Goal: Complete application form

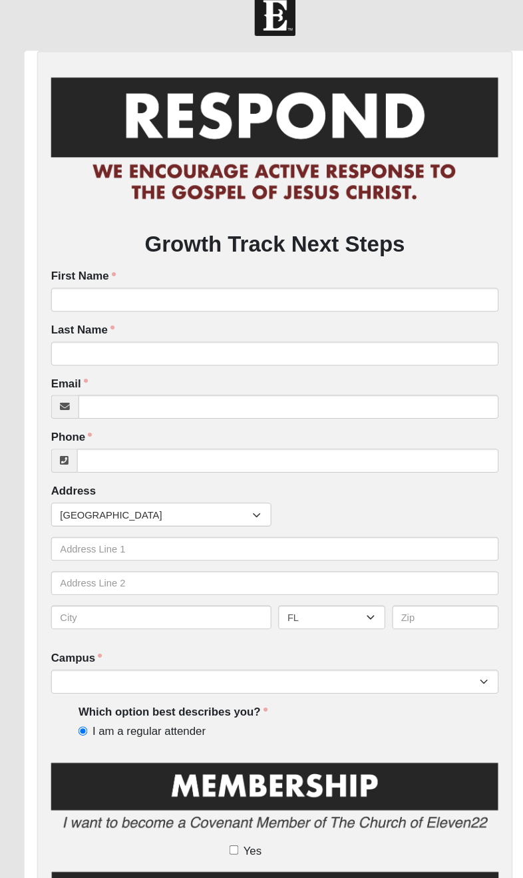
scroll to position [23, 0]
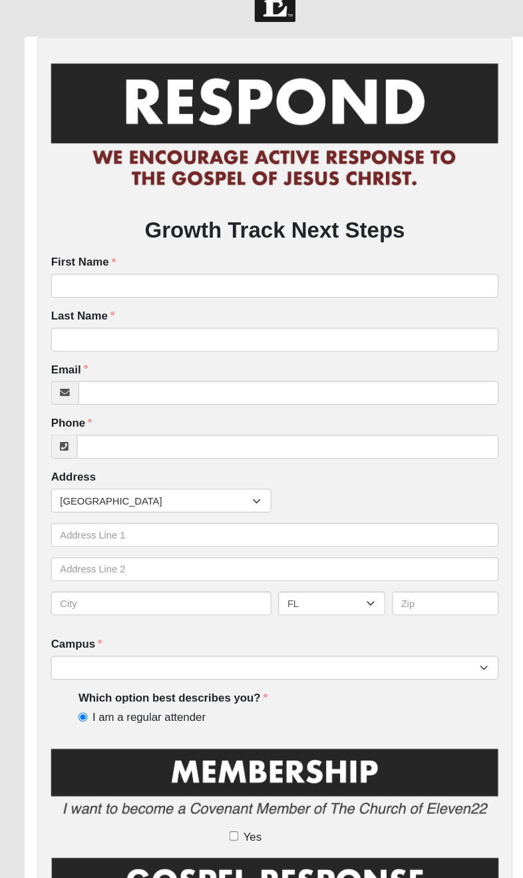
click at [86, 254] on label "First Name" at bounding box center [80, 261] width 62 height 15
click at [86, 272] on input "First Name" at bounding box center [262, 283] width 426 height 23
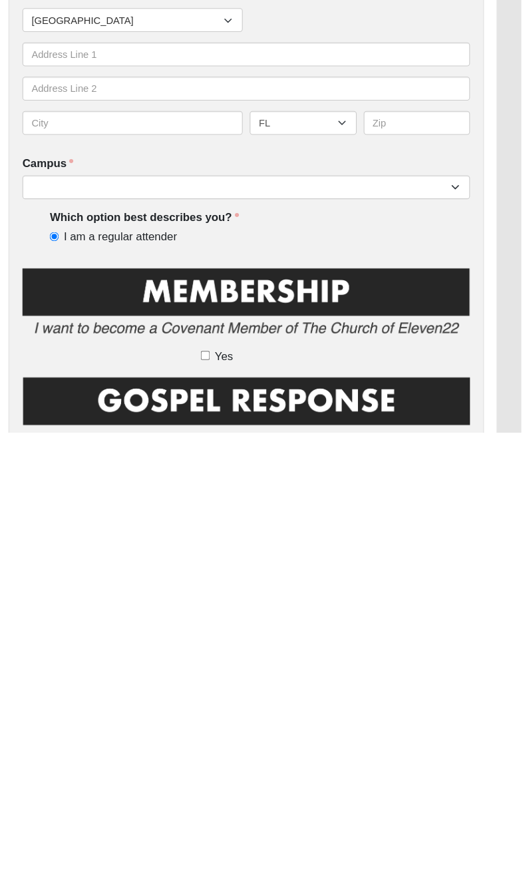
scroll to position [0, 0]
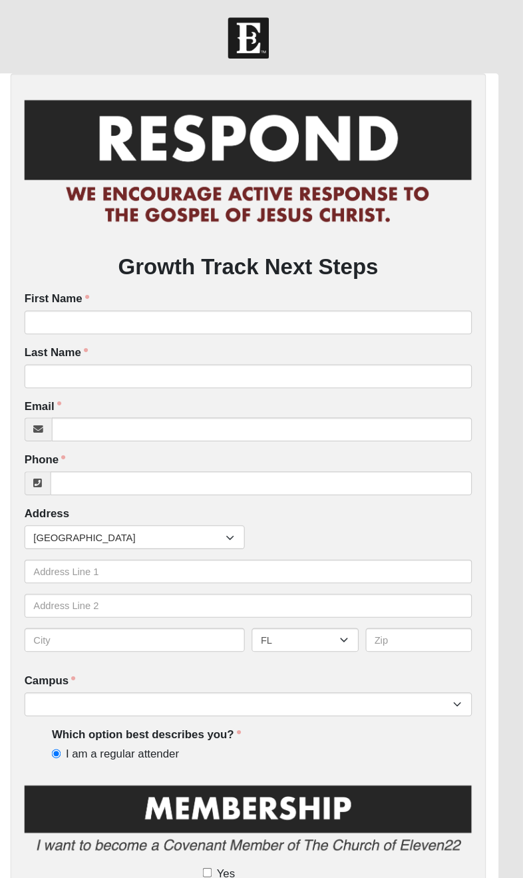
click at [49, 279] on label "First Name" at bounding box center [80, 284] width 62 height 15
click at [49, 295] on input "First Name" at bounding box center [262, 306] width 426 height 23
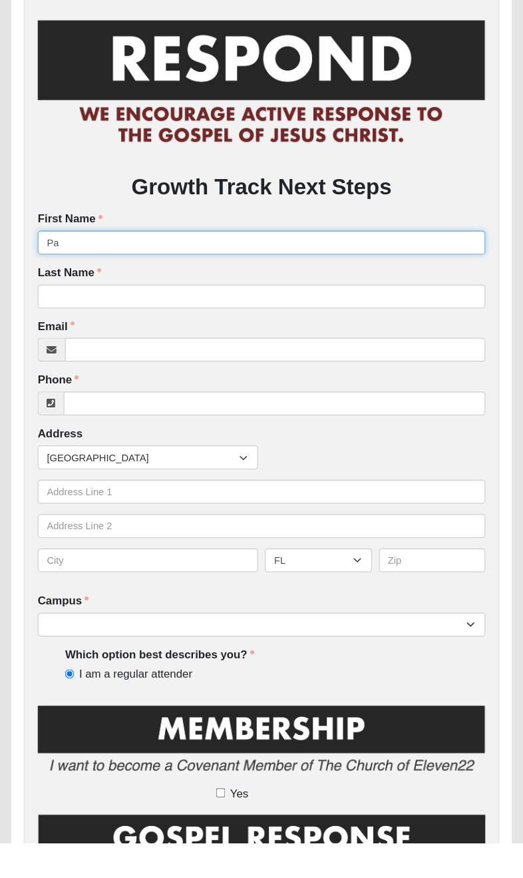
type input "Pat"
type input "[PERSON_NAME]"
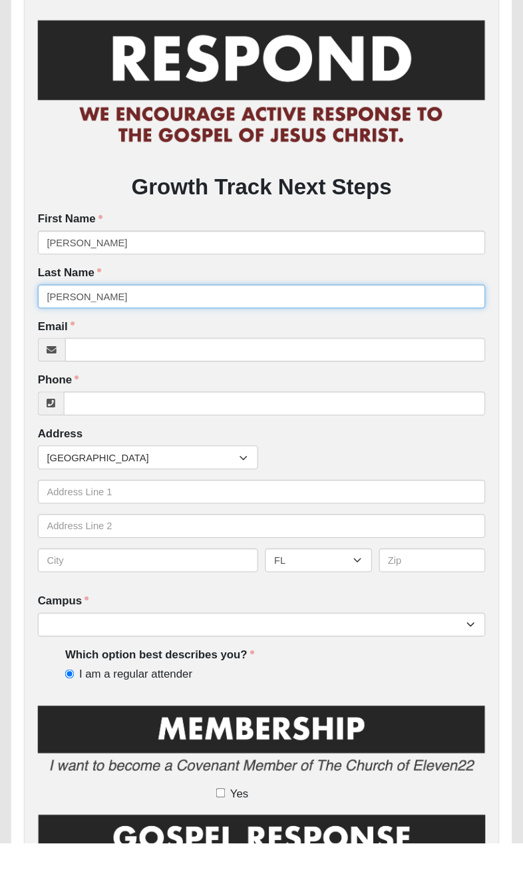
type input "[PERSON_NAME]"
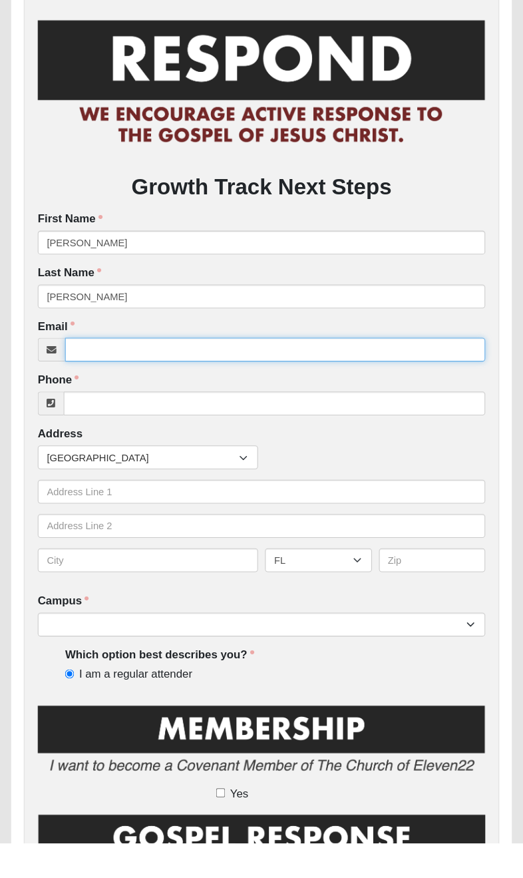
click at [88, 397] on input "Email" at bounding box center [275, 408] width 400 height 23
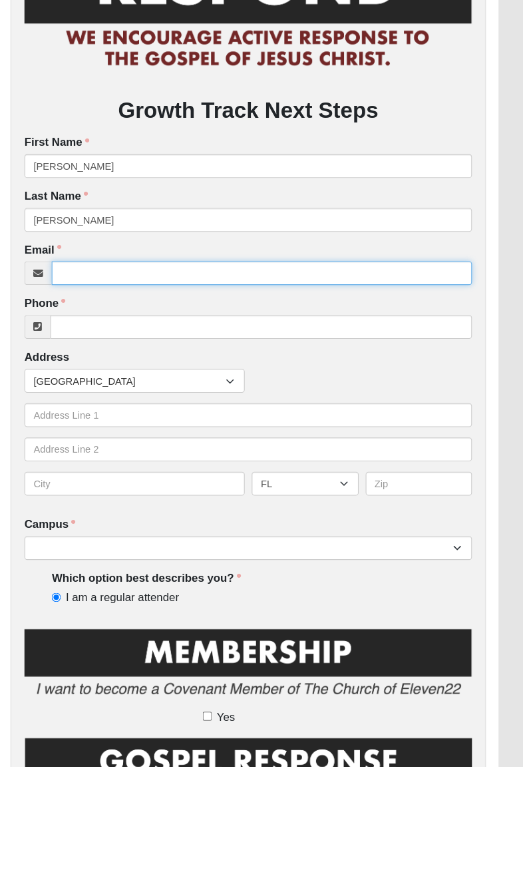
type input "[EMAIL_ADDRESS][DOMAIN_NAME]"
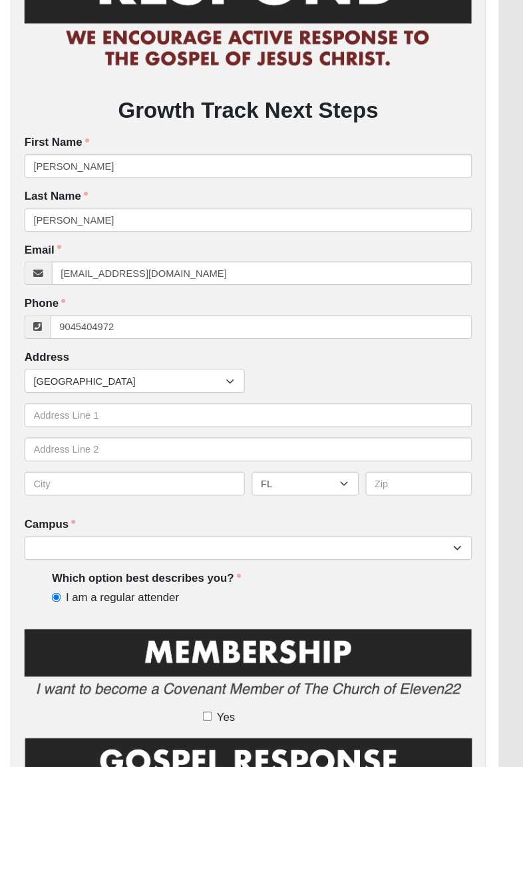
type input "[PHONE_NUMBER]"
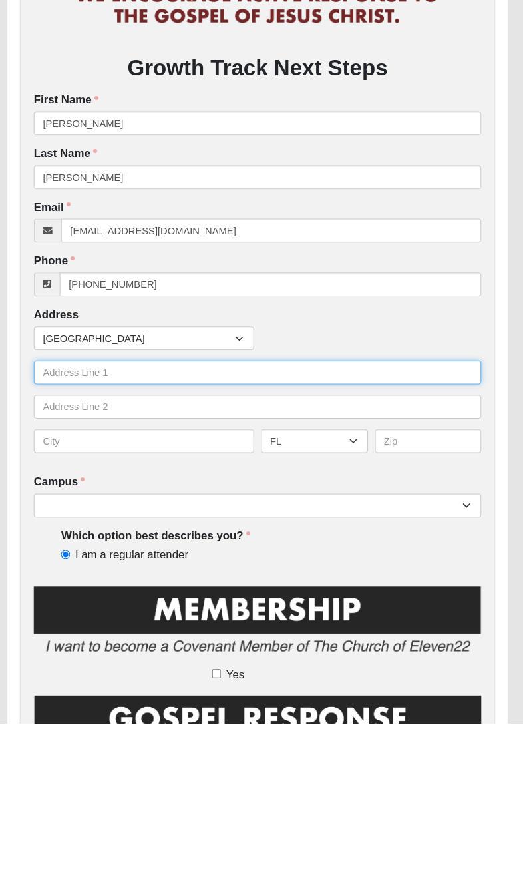
type input "[STREET_ADDRESS]"
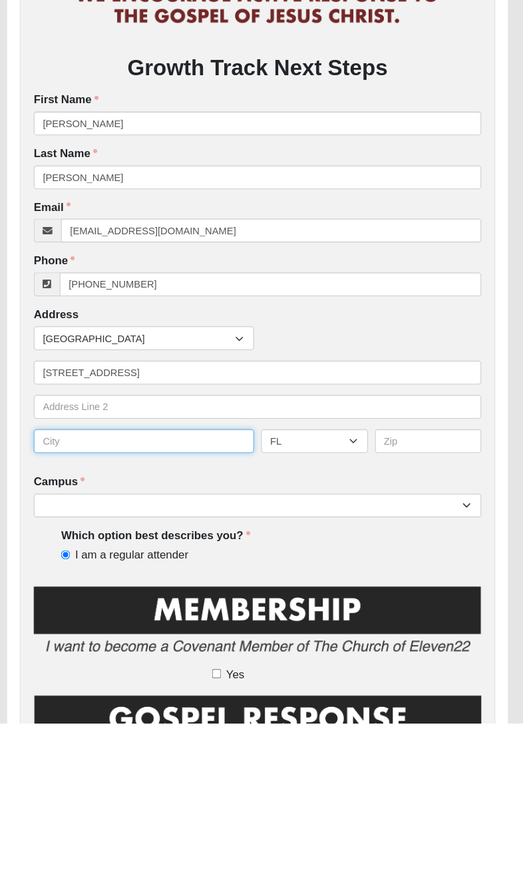
type input "Saint Augustine"
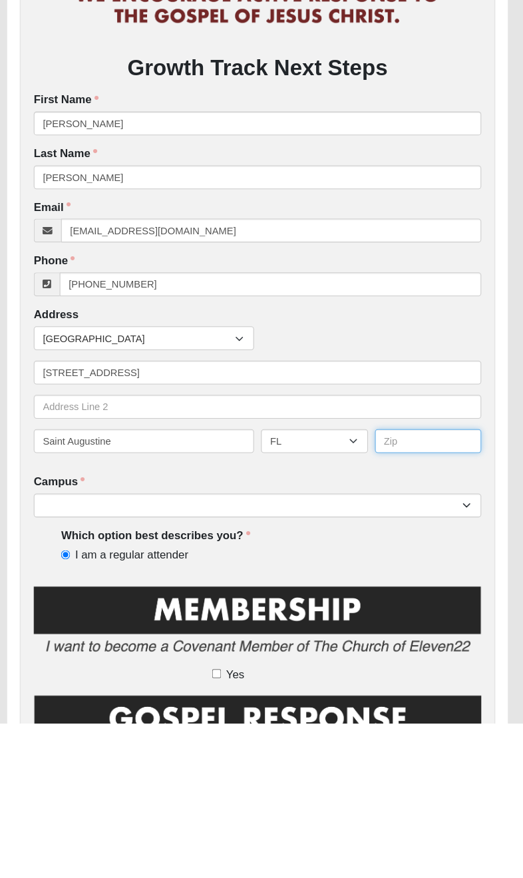
type input "32086"
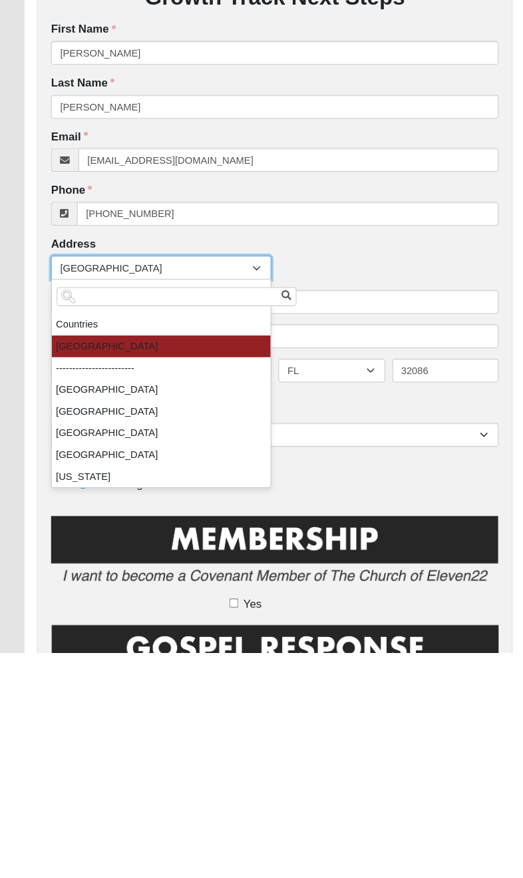
click at [305, 691] on div "Which option best describes you? I am a regular attender Which option best desc…" at bounding box center [262, 708] width 374 height 34
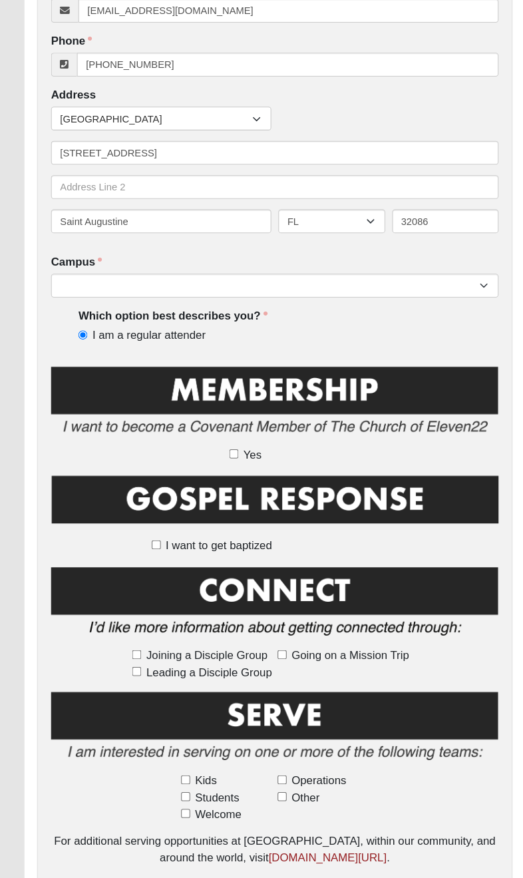
scroll to position [397, 0]
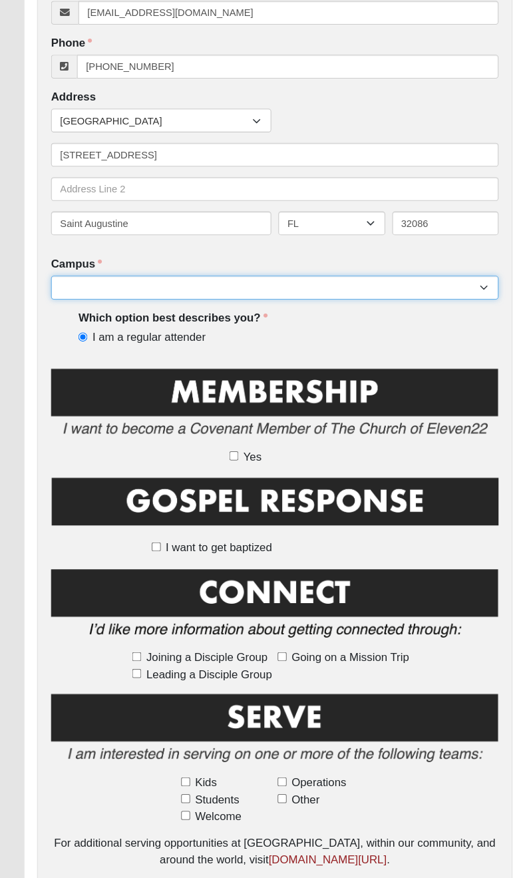
click at [451, 276] on select "Arlington Baymeadows Eleven22 Online [PERSON_NAME][GEOGRAPHIC_DATA] Jesup [GEOG…" at bounding box center [262, 273] width 426 height 23
select select "19"
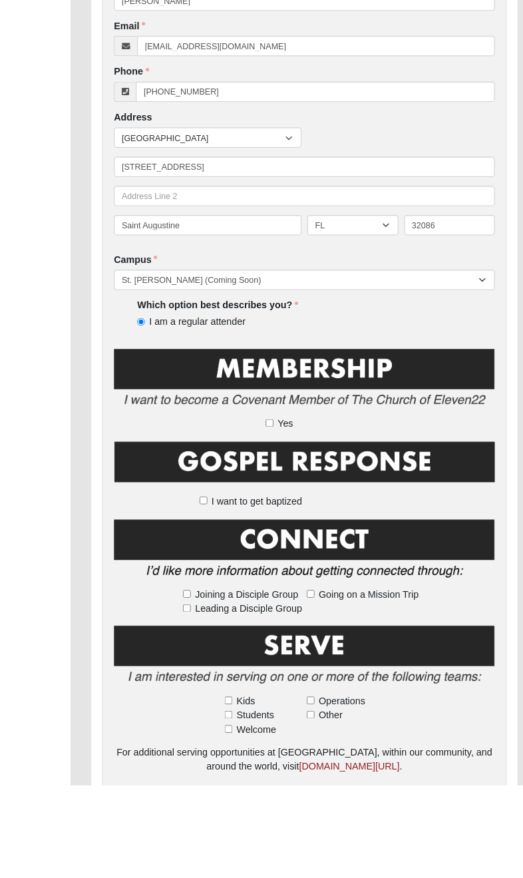
scroll to position [423, 0]
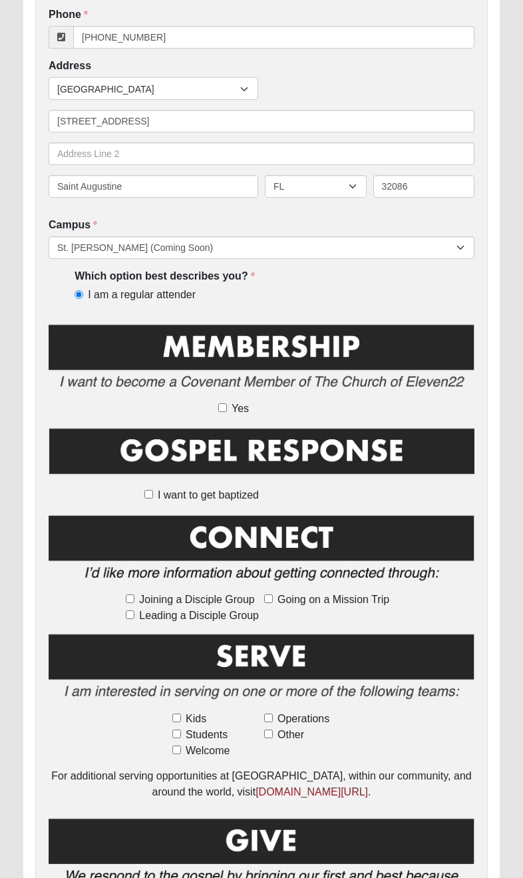
click at [238, 426] on img at bounding box center [262, 455] width 426 height 59
click at [218, 405] on input "Yes" at bounding box center [222, 407] width 9 height 9
click at [227, 407] on input "Yes" at bounding box center [222, 407] width 9 height 9
checkbox input "false"
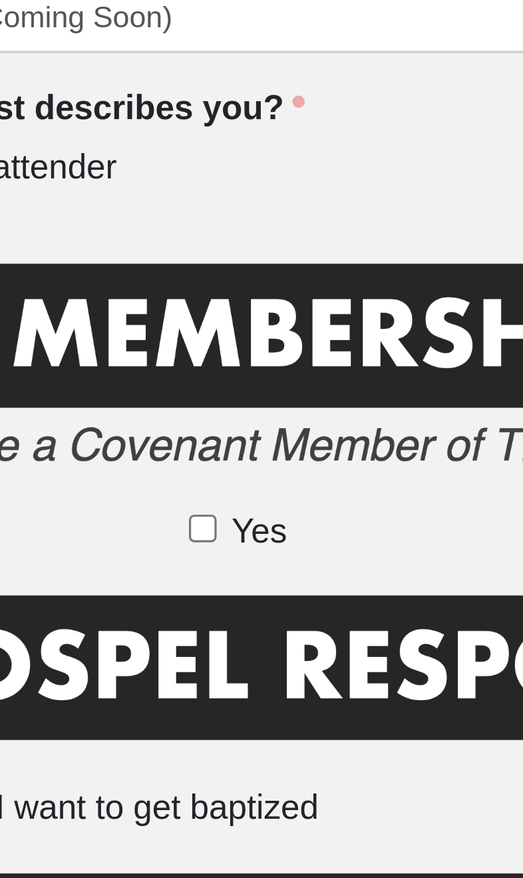
scroll to position [366, 0]
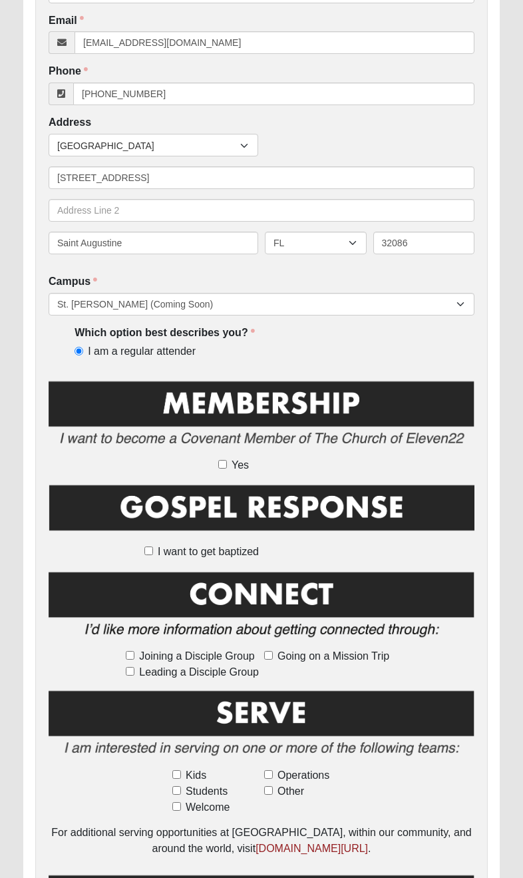
click at [148, 554] on label "I want to get baptized" at bounding box center [201, 552] width 114 height 16
click at [148, 554] on input "I want to get baptized" at bounding box center [148, 550] width 9 height 9
click at [157, 533] on img at bounding box center [262, 511] width 426 height 59
click at [146, 552] on label "I want to get baptized" at bounding box center [201, 552] width 114 height 16
click at [146, 552] on input "I want to get baptized" at bounding box center [148, 550] width 9 height 9
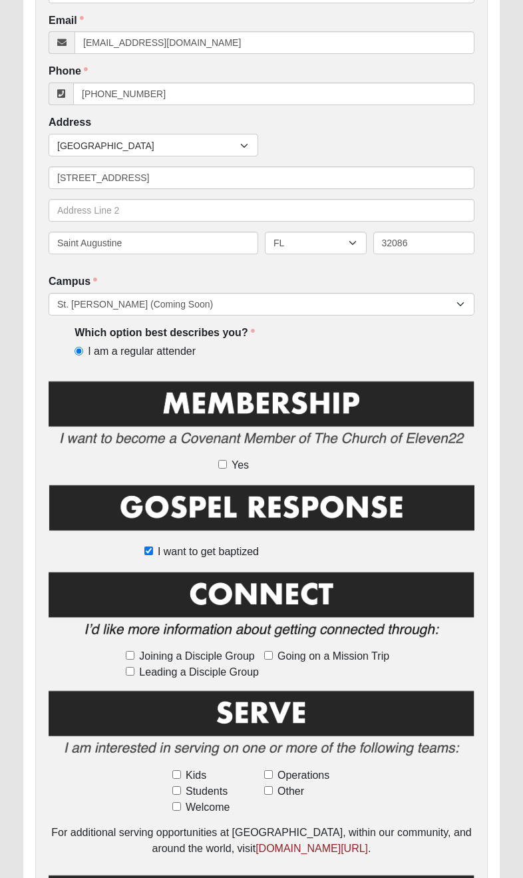
checkbox input "false"
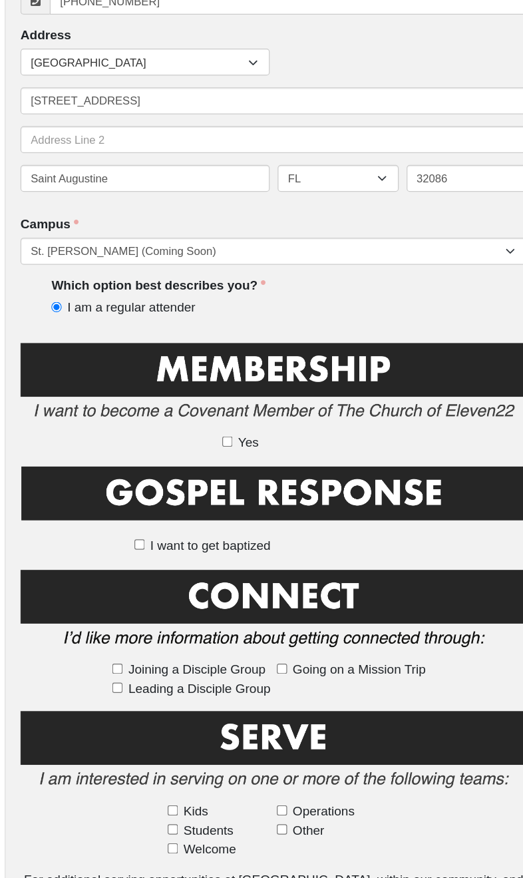
scroll to position [344, 0]
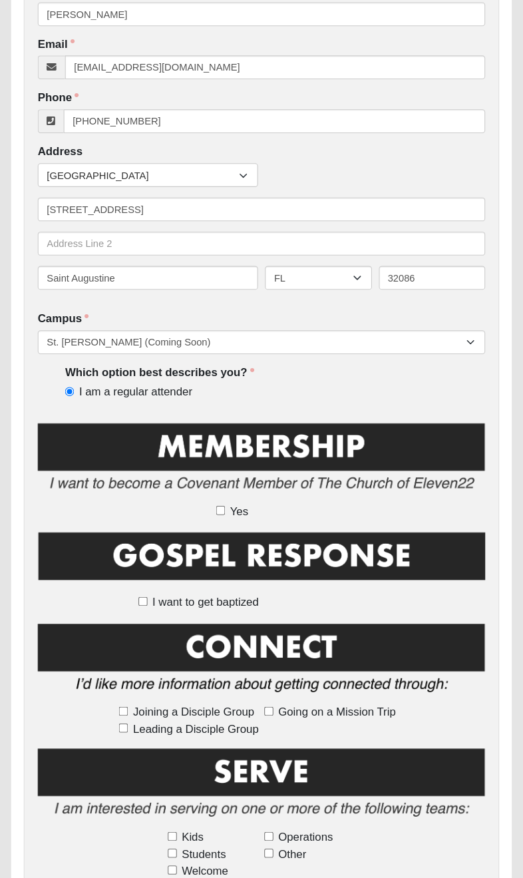
click at [244, 458] on img at bounding box center [262, 439] width 426 height 77
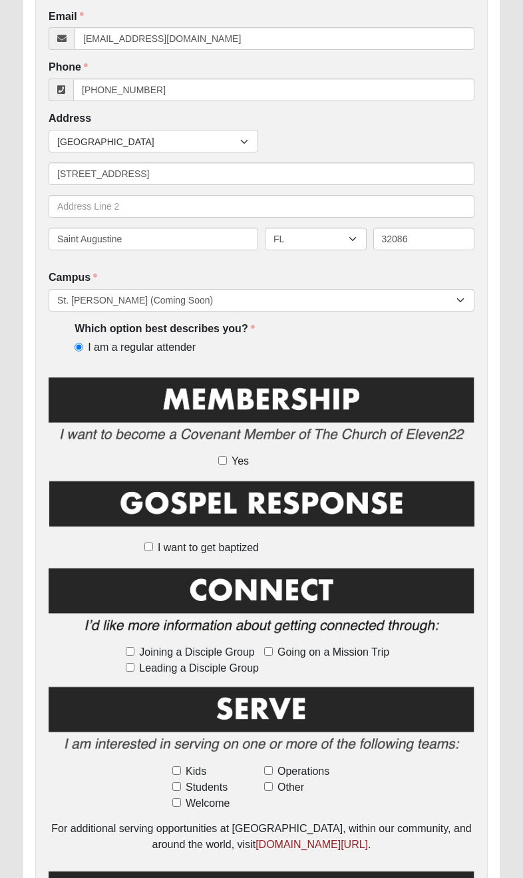
click at [239, 502] on img at bounding box center [262, 507] width 426 height 59
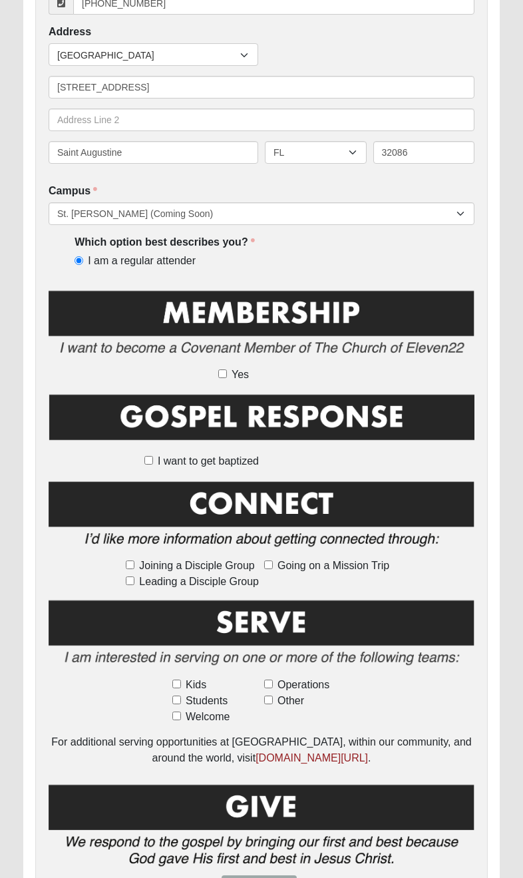
scroll to position [504, 0]
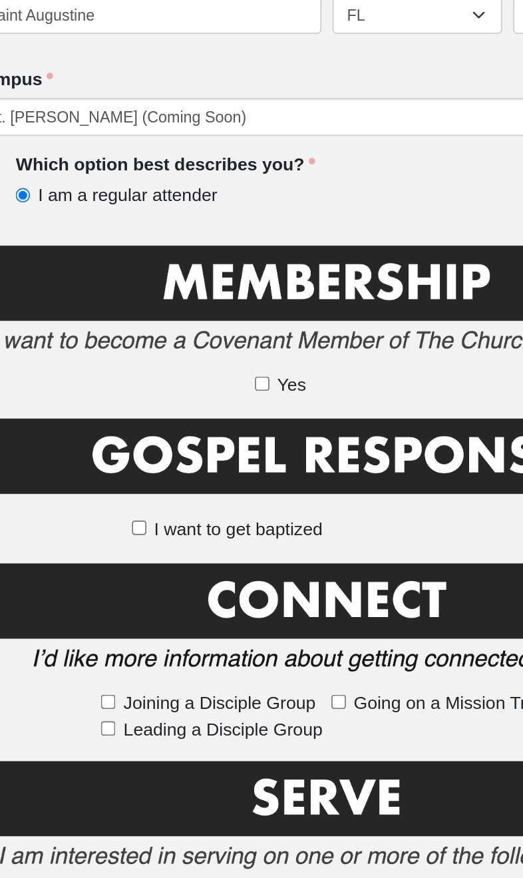
click at [218, 321] on input "Yes" at bounding box center [222, 325] width 9 height 9
checkbox input "true"
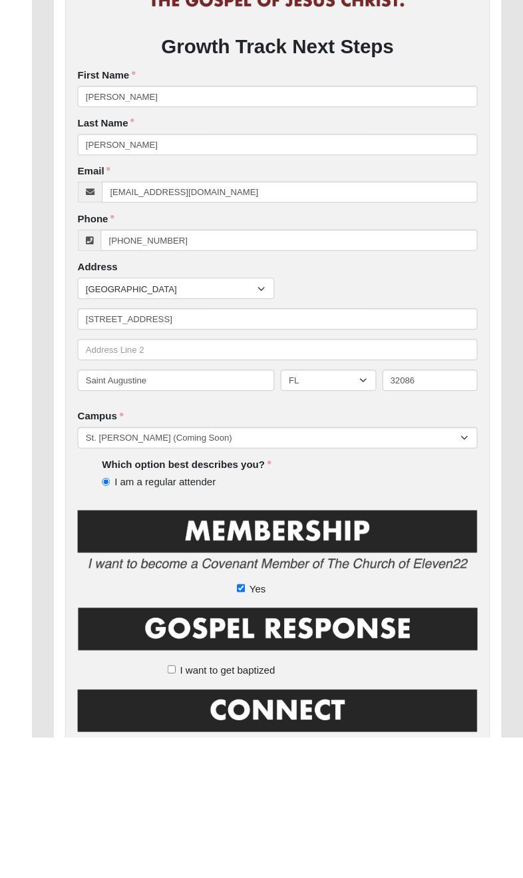
scroll to position [432, 0]
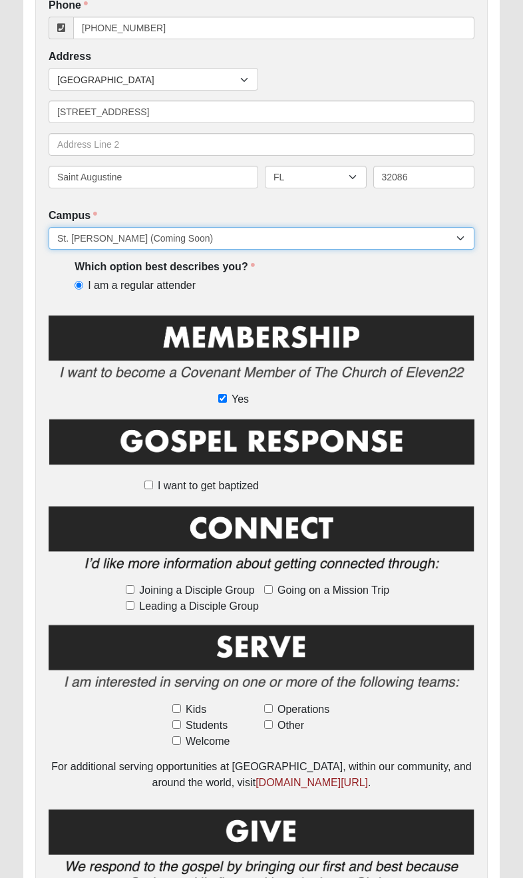
click at [470, 228] on select "Arlington Baymeadows Eleven22 Online [PERSON_NAME][GEOGRAPHIC_DATA] Jesup [GEOG…" at bounding box center [262, 238] width 426 height 23
select select "14"
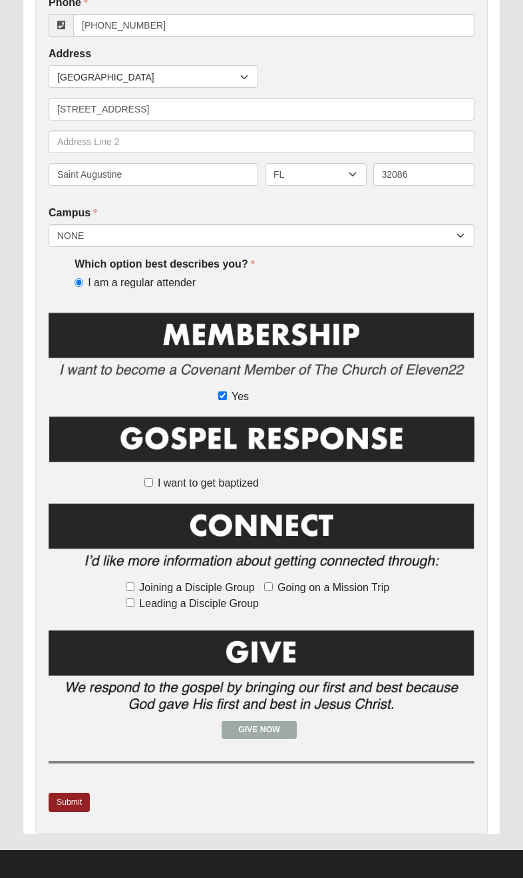
scroll to position [434, 0]
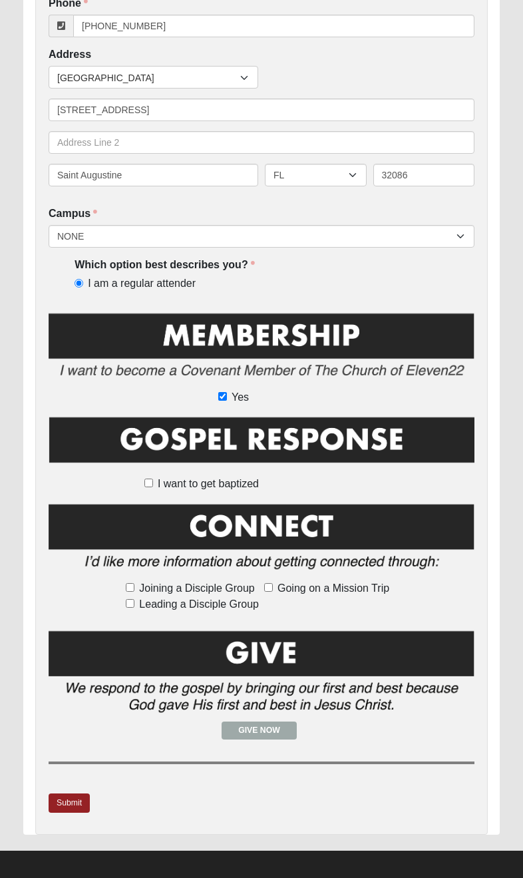
click at [73, 801] on link "Submit" at bounding box center [69, 802] width 41 height 19
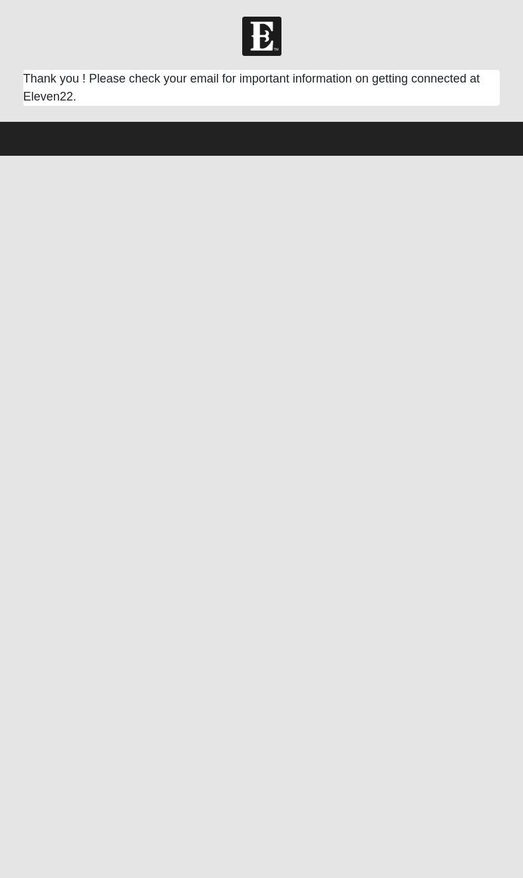
scroll to position [0, 0]
